Goal: Task Accomplishment & Management: Use online tool/utility

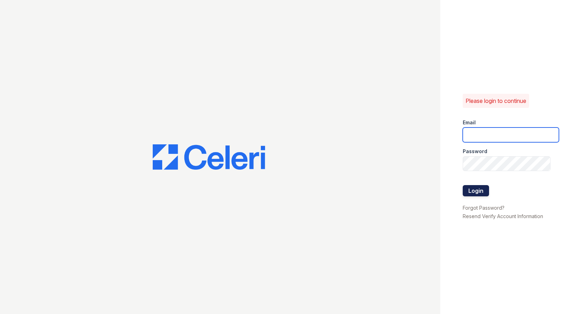
type input "[EMAIL_ADDRESS][DOMAIN_NAME]"
click at [481, 193] on button "Login" at bounding box center [476, 190] width 26 height 11
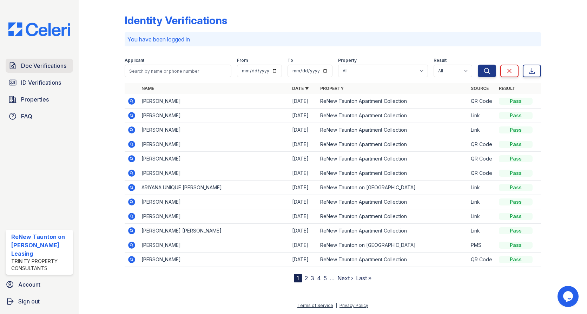
click at [40, 64] on span "Doc Verifications" at bounding box center [43, 65] width 45 height 8
